Goal: Transaction & Acquisition: Purchase product/service

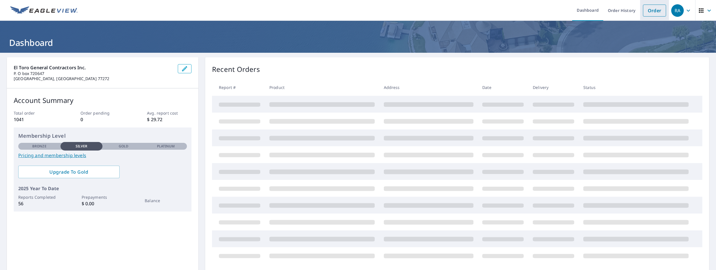
click at [659, 13] on link "Order" at bounding box center [654, 11] width 23 height 12
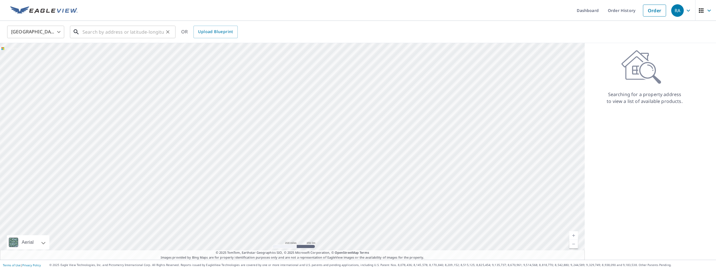
click at [132, 29] on input "text" at bounding box center [122, 32] width 81 height 16
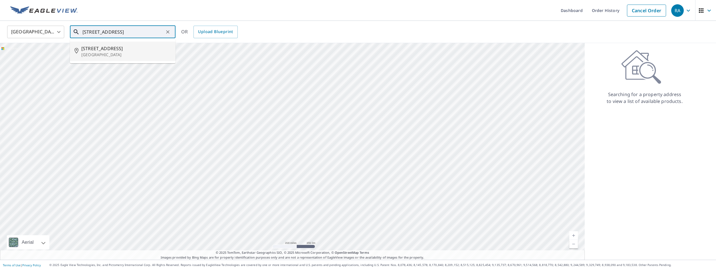
click at [117, 54] on p "[GEOGRAPHIC_DATA]" at bounding box center [126, 55] width 90 height 6
type input "[STREET_ADDRESS]"
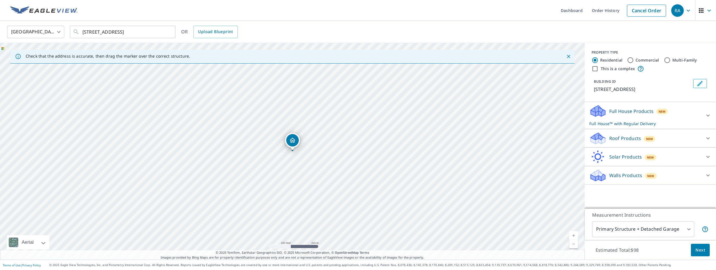
click at [665, 135] on div "Roof Products New" at bounding box center [645, 138] width 112 height 13
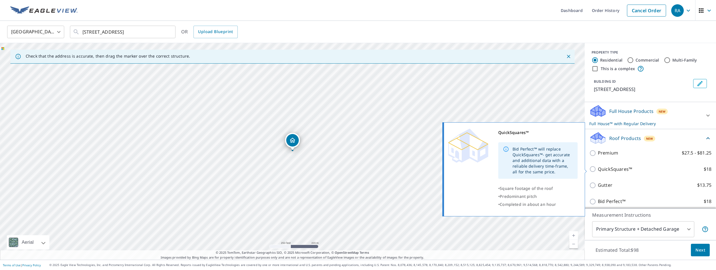
click at [627, 168] on p "QuickSquares™" at bounding box center [615, 169] width 34 height 7
click at [598, 168] on input "QuickSquares™ $18" at bounding box center [593, 169] width 9 height 7
checkbox input "true"
checkbox input "false"
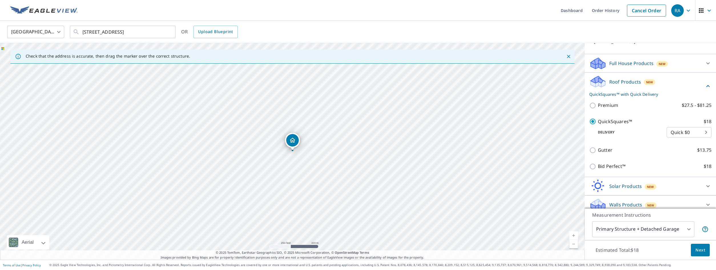
scroll to position [54, 0]
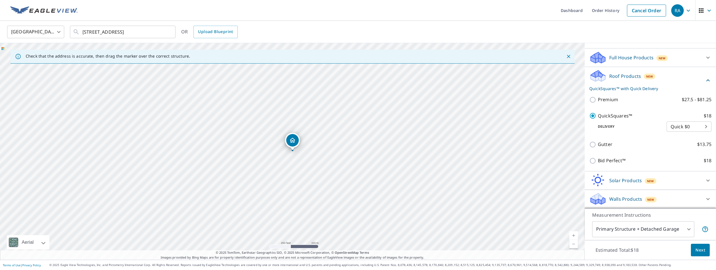
click at [700, 250] on span "Next" at bounding box center [700, 250] width 10 height 7
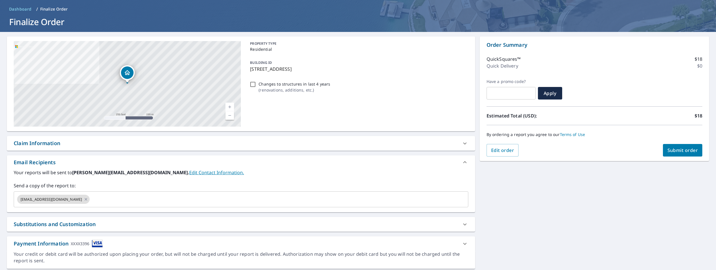
scroll to position [35, 0]
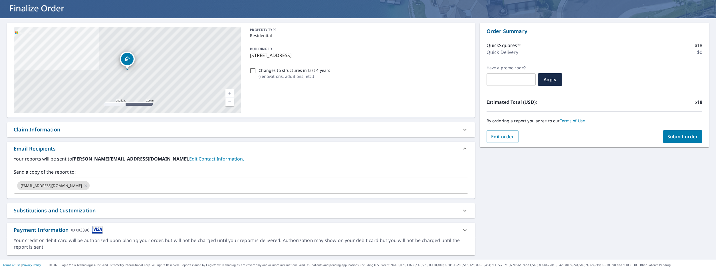
click at [84, 231] on div "XXXX3396" at bounding box center [80, 230] width 19 height 8
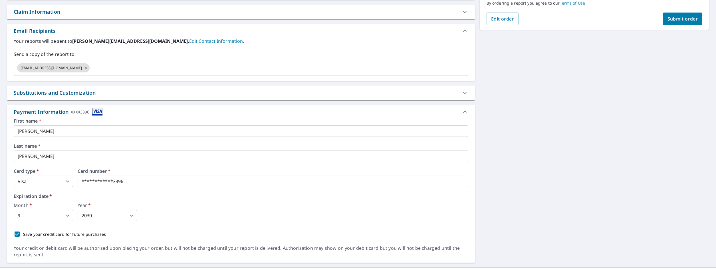
scroll to position [160, 0]
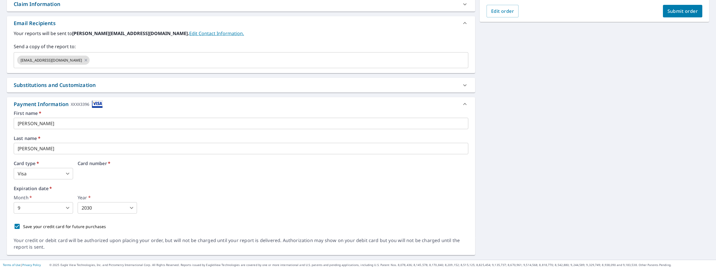
drag, startPoint x: 136, startPoint y: 177, endPoint x: 77, endPoint y: 178, distance: 58.2
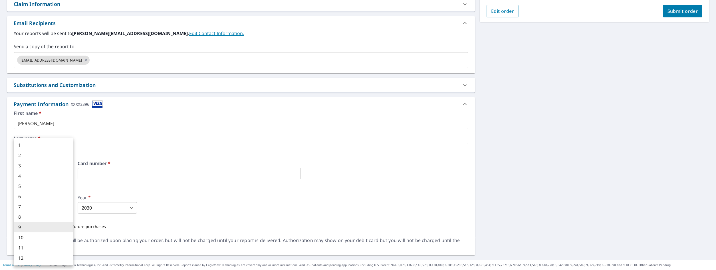
click at [72, 210] on body "RA RA Dashboard Order History Cancel Order RA Dashboard / Finalize Order Finali…" at bounding box center [358, 135] width 716 height 270
click at [39, 237] on li "10" at bounding box center [43, 238] width 59 height 10
checkbox input "true"
type input "10"
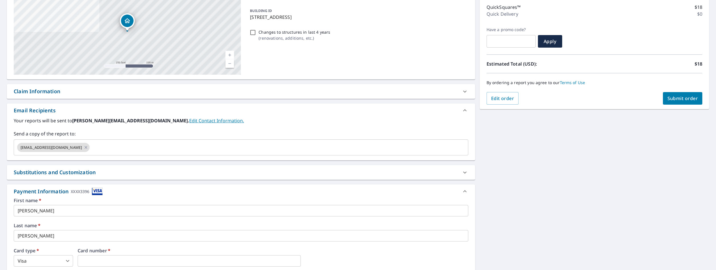
scroll to position [72, 0]
click at [687, 103] on button "Submit order" at bounding box center [683, 99] width 40 height 13
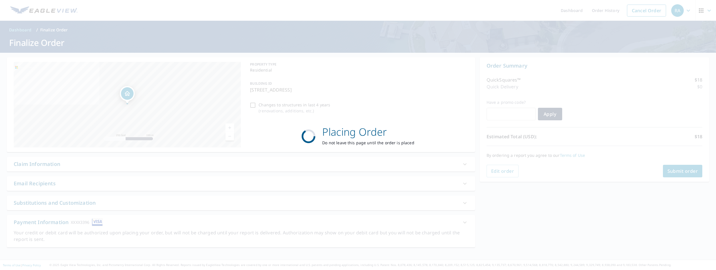
scroll to position [0, 0]
checkbox input "true"
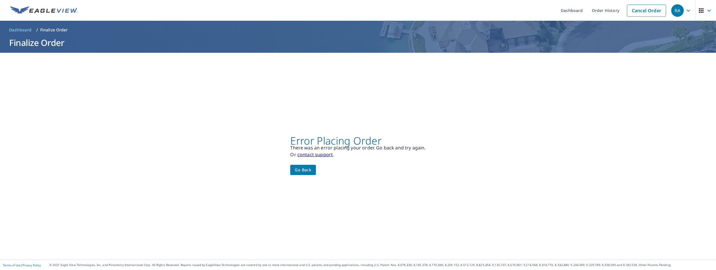
click at [309, 170] on span "Go back" at bounding box center [303, 170] width 17 height 7
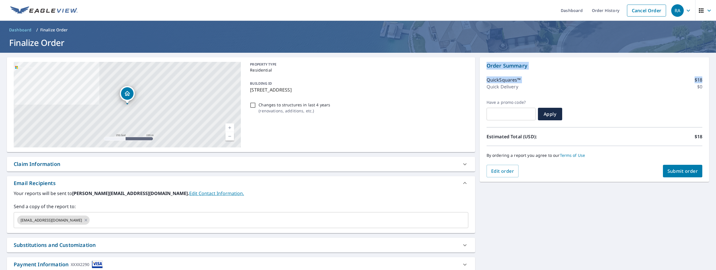
drag, startPoint x: 712, startPoint y: 32, endPoint x: 716, endPoint y: 71, distance: 39.3
click at [716, 71] on div "Dashboard Order History Cancel Order RA Dashboard / Finalize Order Finalize Ord…" at bounding box center [358, 135] width 716 height 270
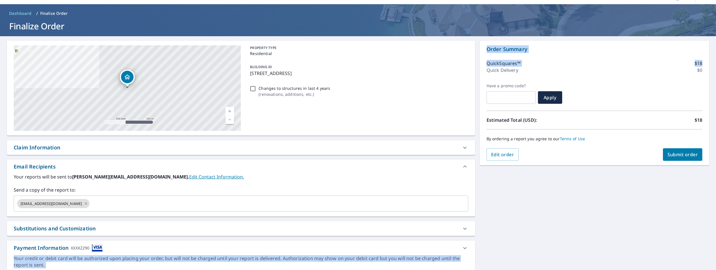
scroll to position [35, 0]
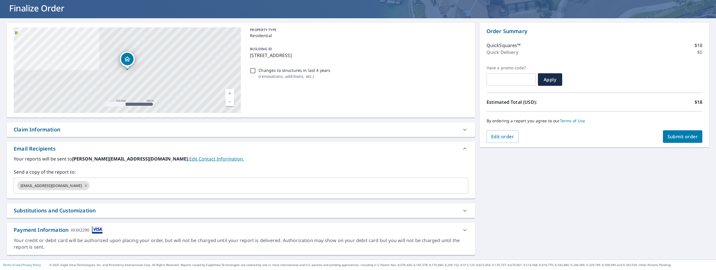
click at [609, 191] on div "**********" at bounding box center [358, 139] width 716 height 242
click at [462, 213] on icon at bounding box center [464, 210] width 7 height 7
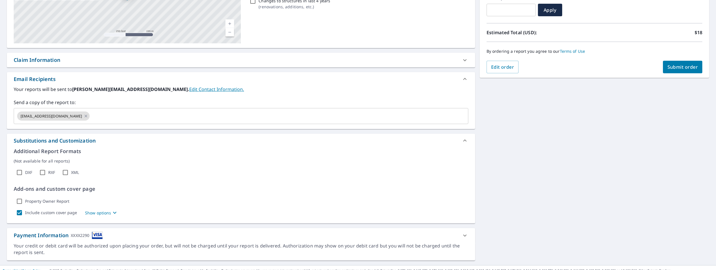
scroll to position [110, 0]
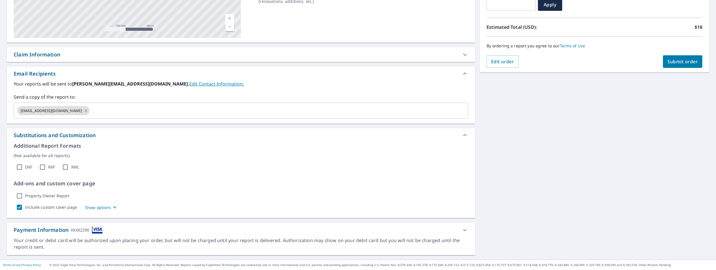
click at [23, 233] on div "Payment Information XXXX2290" at bounding box center [58, 230] width 89 height 8
checkbox input "true"
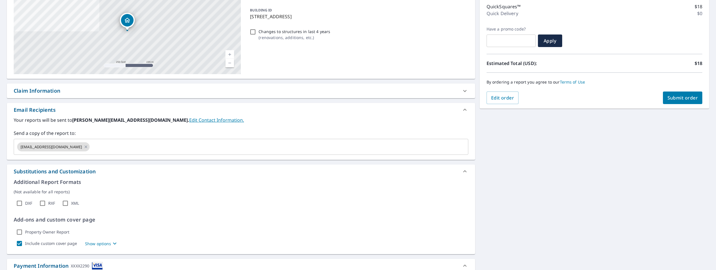
scroll to position [3, 0]
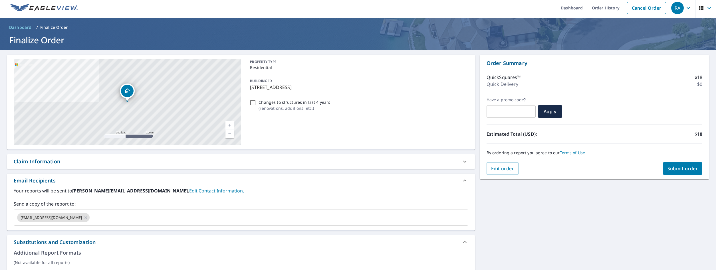
click at [687, 4] on span "RA" at bounding box center [682, 8] width 22 height 14
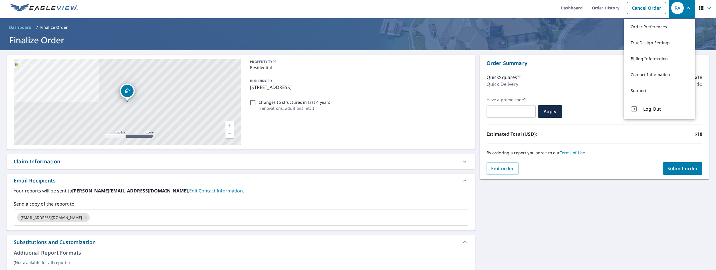
click at [704, 8] on icon "button" at bounding box center [701, 8] width 7 height 7
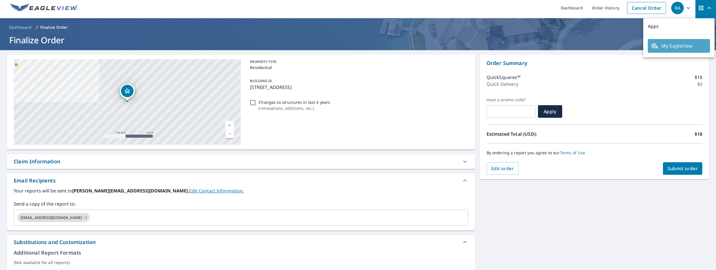
click at [676, 50] on link "My EagleView" at bounding box center [679, 46] width 62 height 14
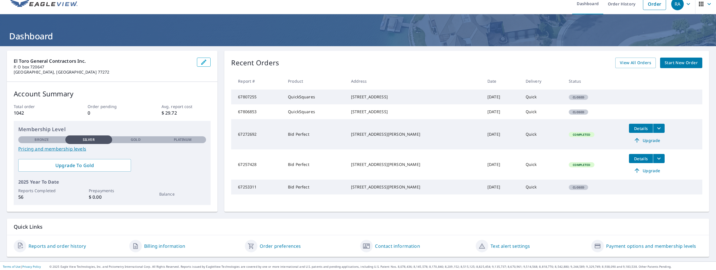
scroll to position [15, 0]
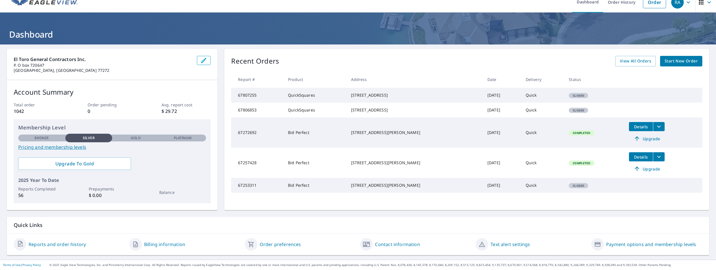
click at [166, 244] on link "Billing information" at bounding box center [164, 244] width 41 height 7
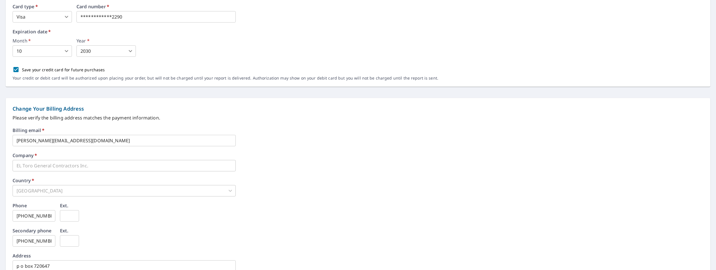
scroll to position [204, 0]
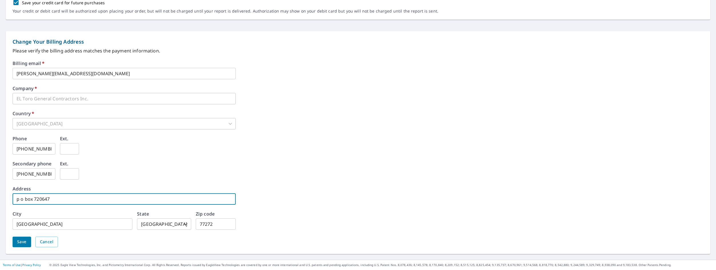
drag, startPoint x: 68, startPoint y: 198, endPoint x: 14, endPoint y: 198, distance: 53.9
click at [14, 198] on input "p o box 720647" at bounding box center [124, 198] width 223 height 11
drag, startPoint x: 62, startPoint y: 203, endPoint x: 9, endPoint y: 196, distance: 53.9
click at [13, 196] on input "p o box 720647" at bounding box center [124, 198] width 223 height 11
type input "12337 Jones Road"
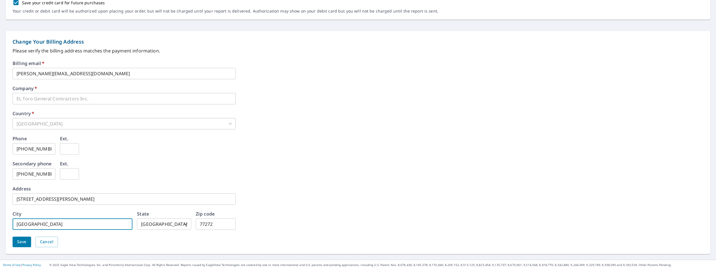
type input "Houston"
type input "77070"
click at [27, 240] on button "Save" at bounding box center [22, 242] width 19 height 11
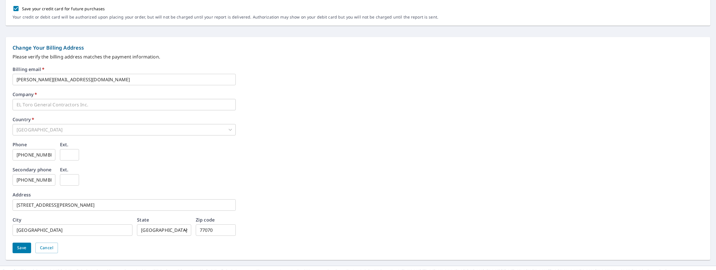
scroll to position [219, 0]
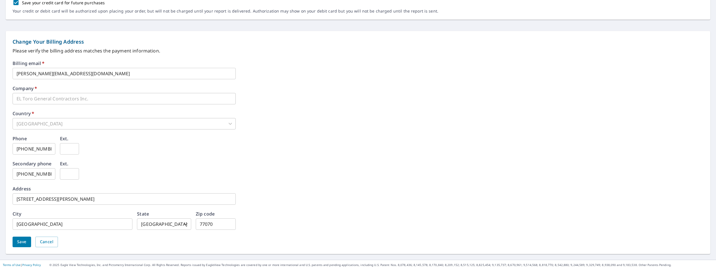
click at [16, 241] on button "Save" at bounding box center [22, 242] width 19 height 11
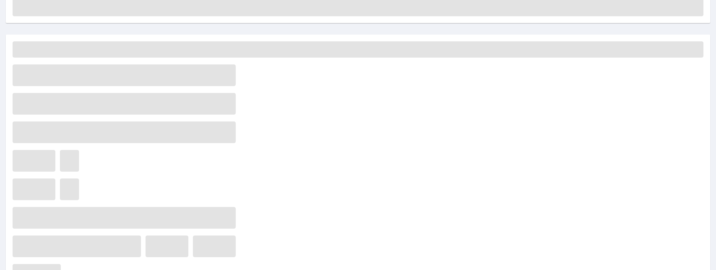
scroll to position [0, 0]
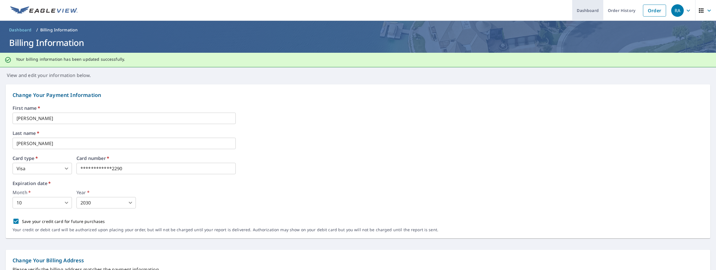
click at [585, 11] on link "Dashboard" at bounding box center [587, 10] width 31 height 21
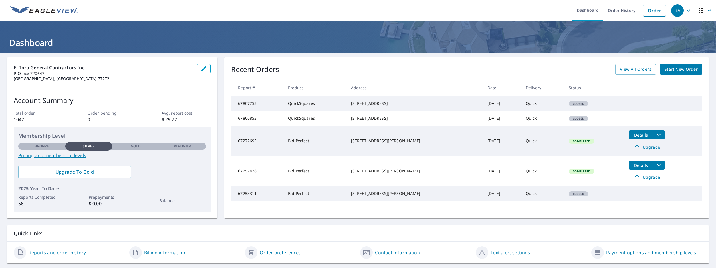
click at [359, 104] on div "2503 Trailside Ct Sugar Land, TX 77479" at bounding box center [415, 104] width 128 height 6
drag, startPoint x: 275, startPoint y: 107, endPoint x: 281, endPoint y: 107, distance: 6.0
click at [276, 107] on td "67807255" at bounding box center [257, 103] width 52 height 15
click at [577, 105] on span "Closed" at bounding box center [578, 104] width 18 height 4
click at [571, 83] on th "Status" at bounding box center [594, 87] width 60 height 17
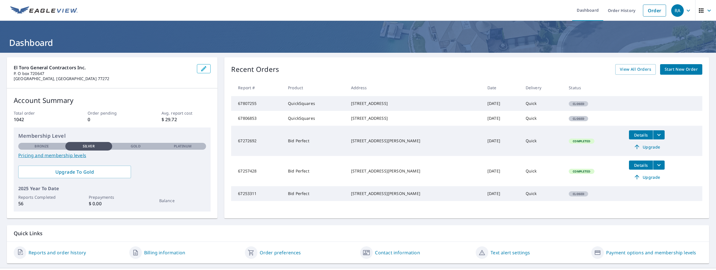
click at [574, 121] on span "Closed" at bounding box center [578, 119] width 18 height 4
click at [669, 71] on span "Start New Order" at bounding box center [680, 69] width 33 height 7
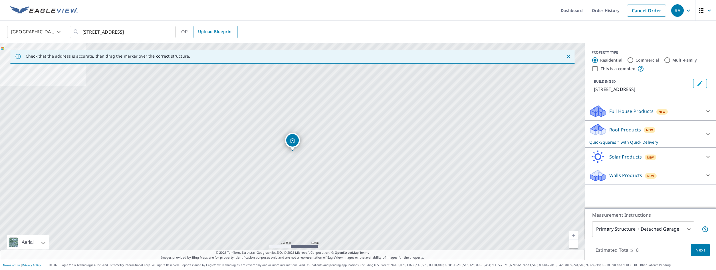
click at [691, 132] on div "Roof Products New QuickSquares™ with Quick Delivery" at bounding box center [645, 134] width 112 height 22
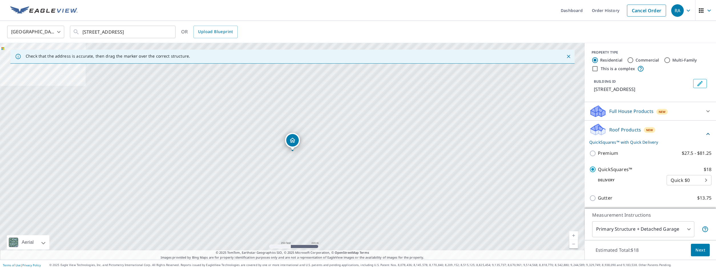
click at [698, 254] on button "Next" at bounding box center [700, 250] width 19 height 13
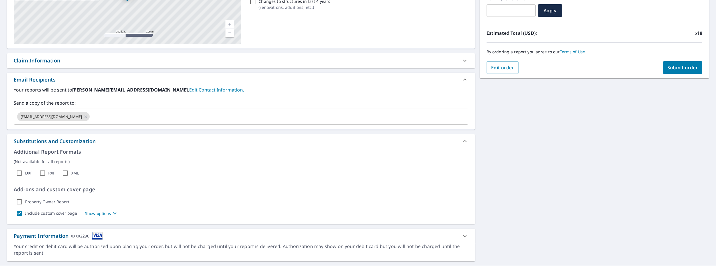
scroll to position [110, 0]
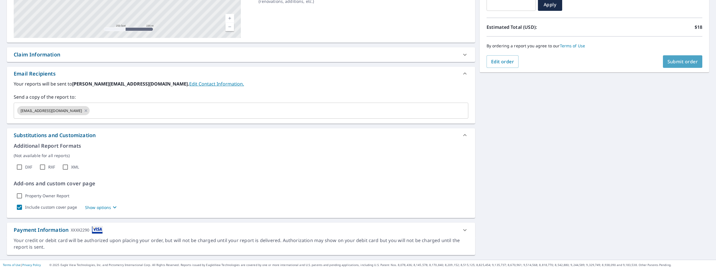
click at [680, 65] on button "Submit order" at bounding box center [683, 61] width 40 height 13
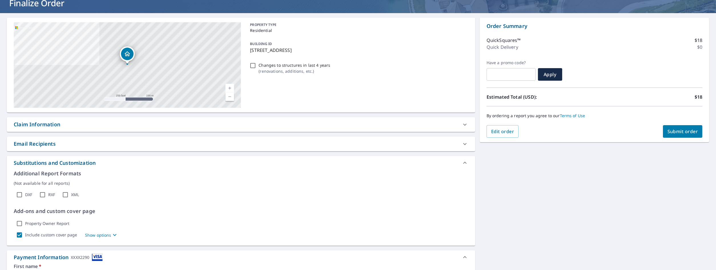
scroll to position [23, 0]
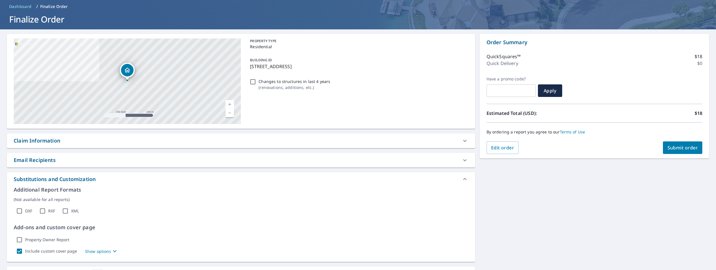
click at [684, 147] on span "Submit order" at bounding box center [682, 148] width 31 height 6
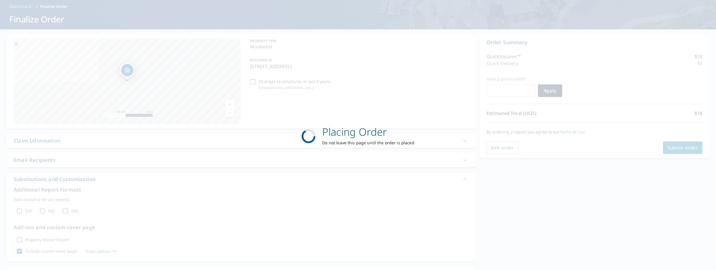
checkbox input "true"
